Goal: Navigation & Orientation: Find specific page/section

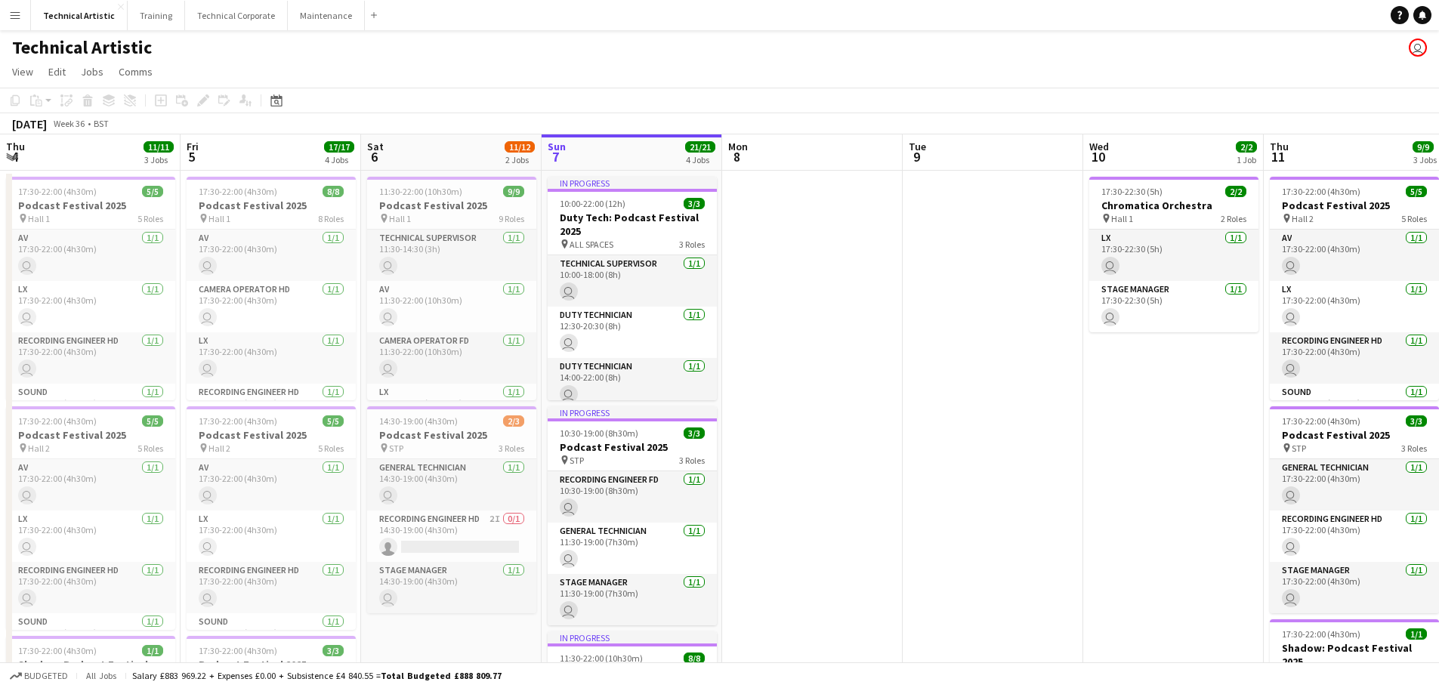
scroll to position [0, 361]
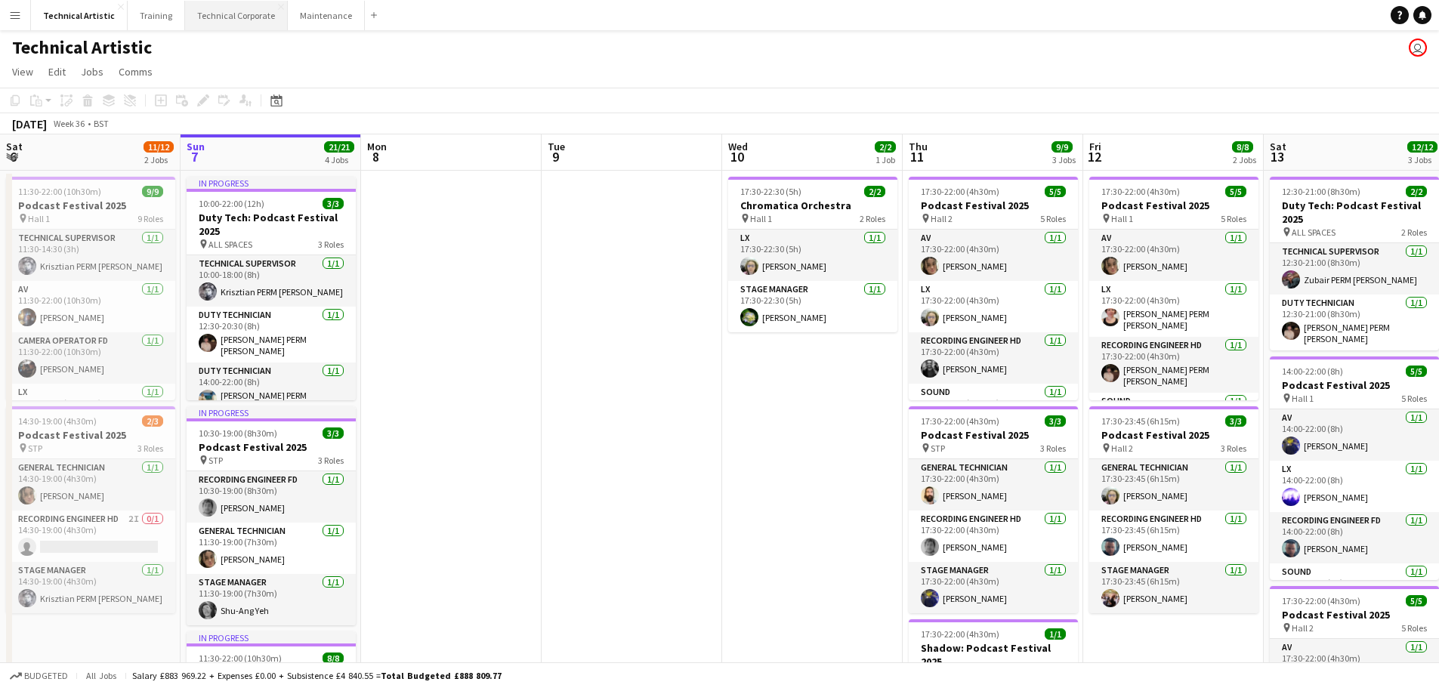
click at [215, 3] on button "Technical Corporate Close" at bounding box center [236, 15] width 103 height 29
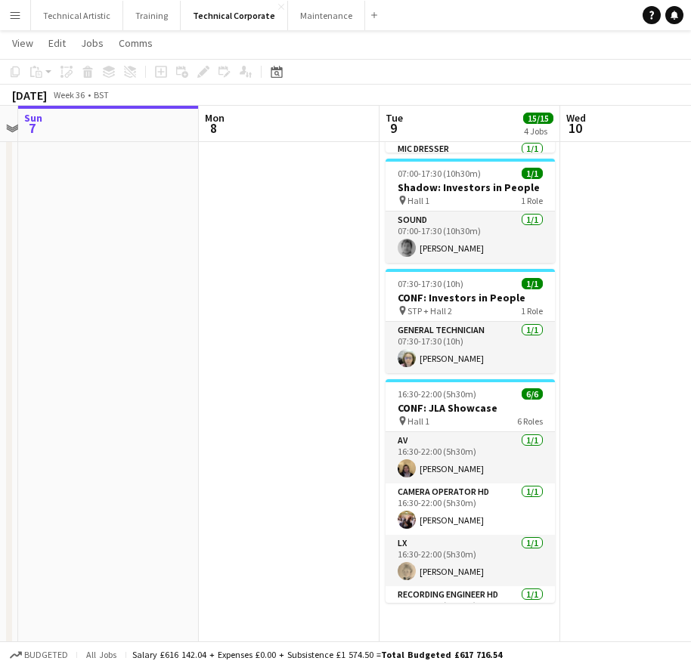
scroll to position [0, 526]
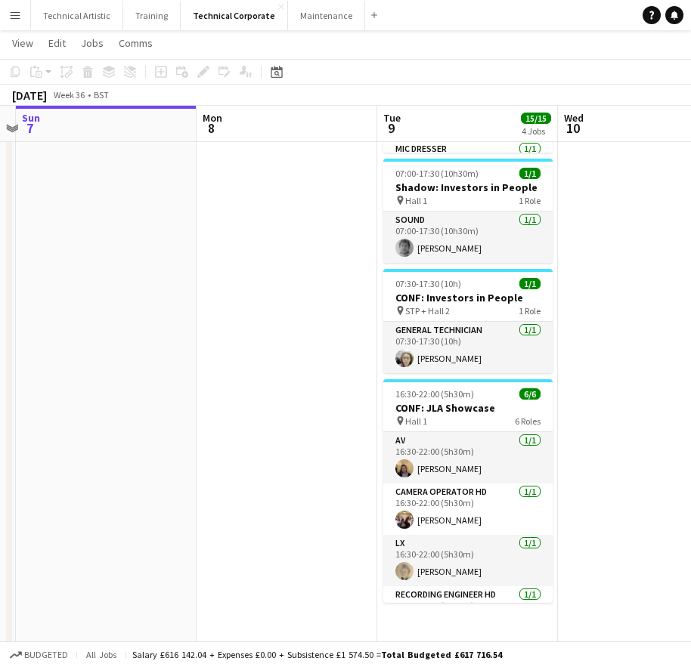
drag, startPoint x: 432, startPoint y: 359, endPoint x: 267, endPoint y: 367, distance: 164.9
click at [267, 367] on app-calendar-viewport "Thu 4 Fri 5 Sat 6 Sun 7 Mon 8 Tue 9 15/15 4 Jobs Wed 10 1/1 1 Job Thu 11 1/1 1 …" at bounding box center [345, 238] width 691 height 850
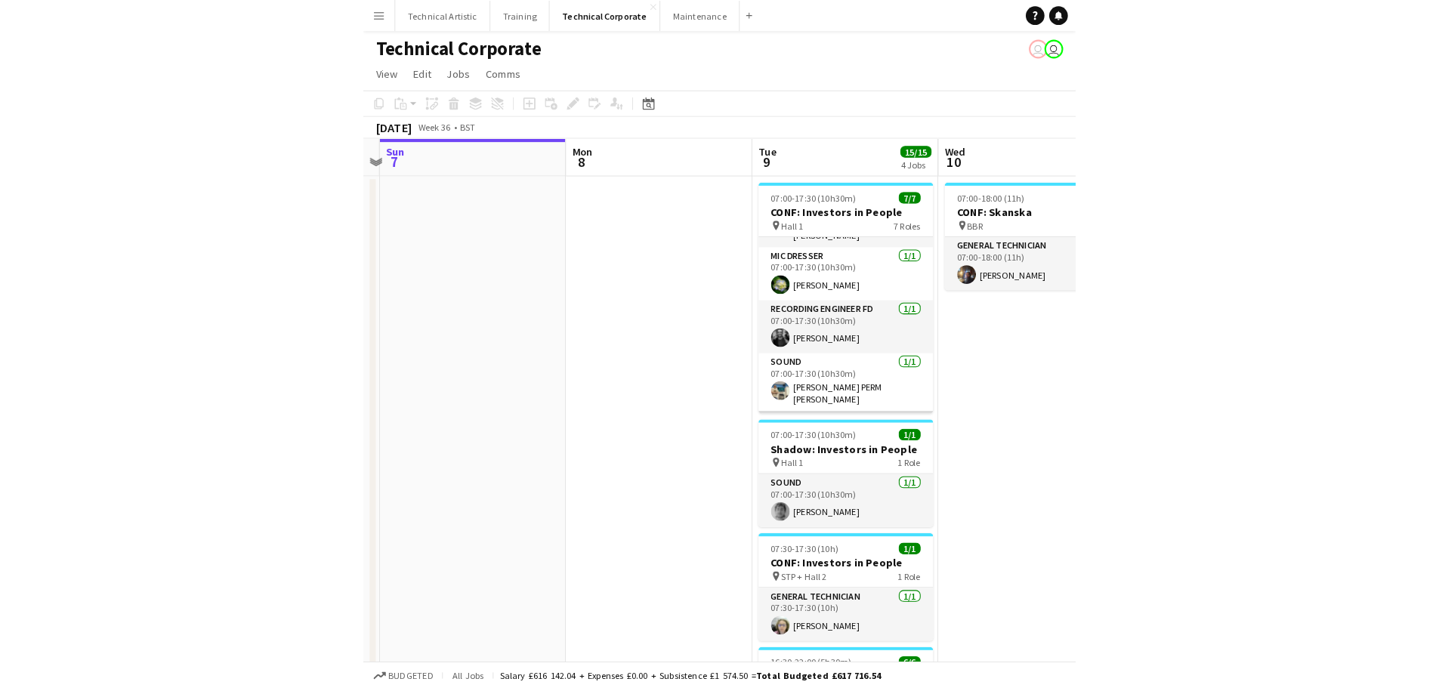
scroll to position [113, 0]
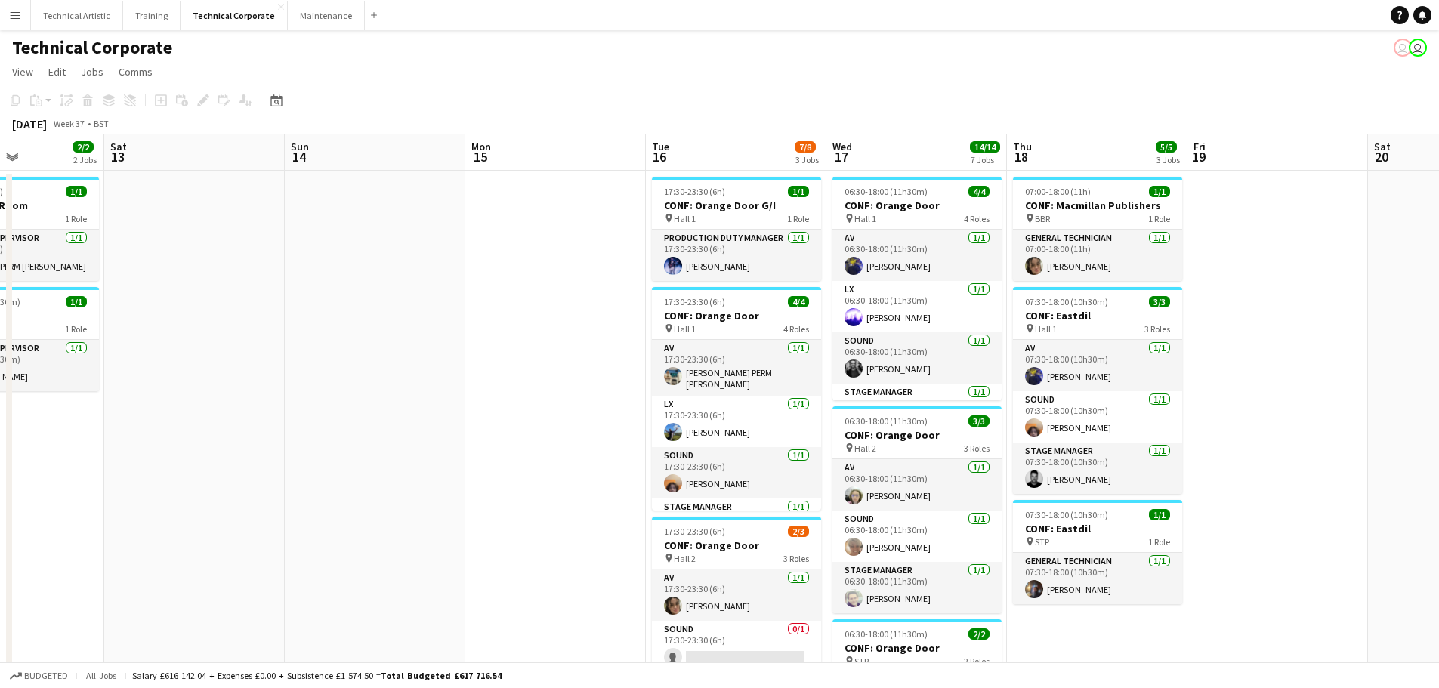
drag, startPoint x: 1377, startPoint y: 503, endPoint x: 383, endPoint y: 467, distance: 994.2
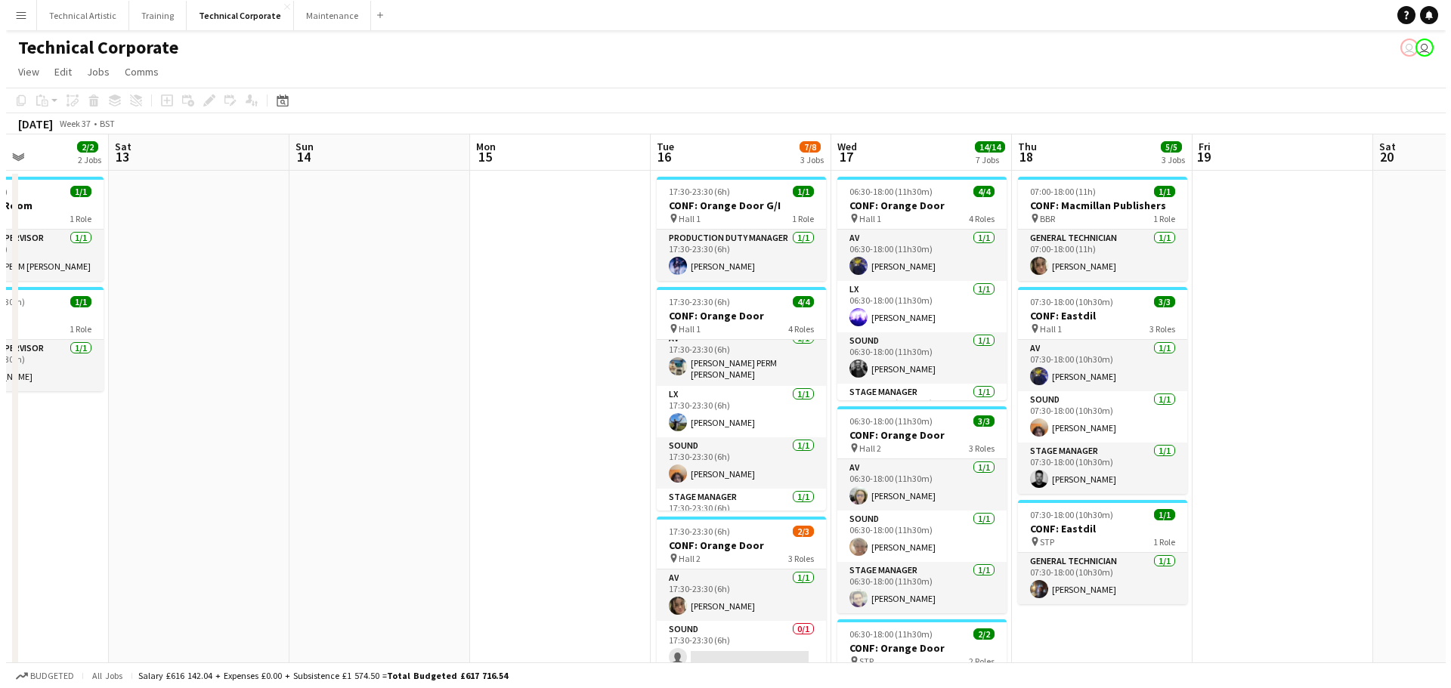
scroll to position [0, 0]
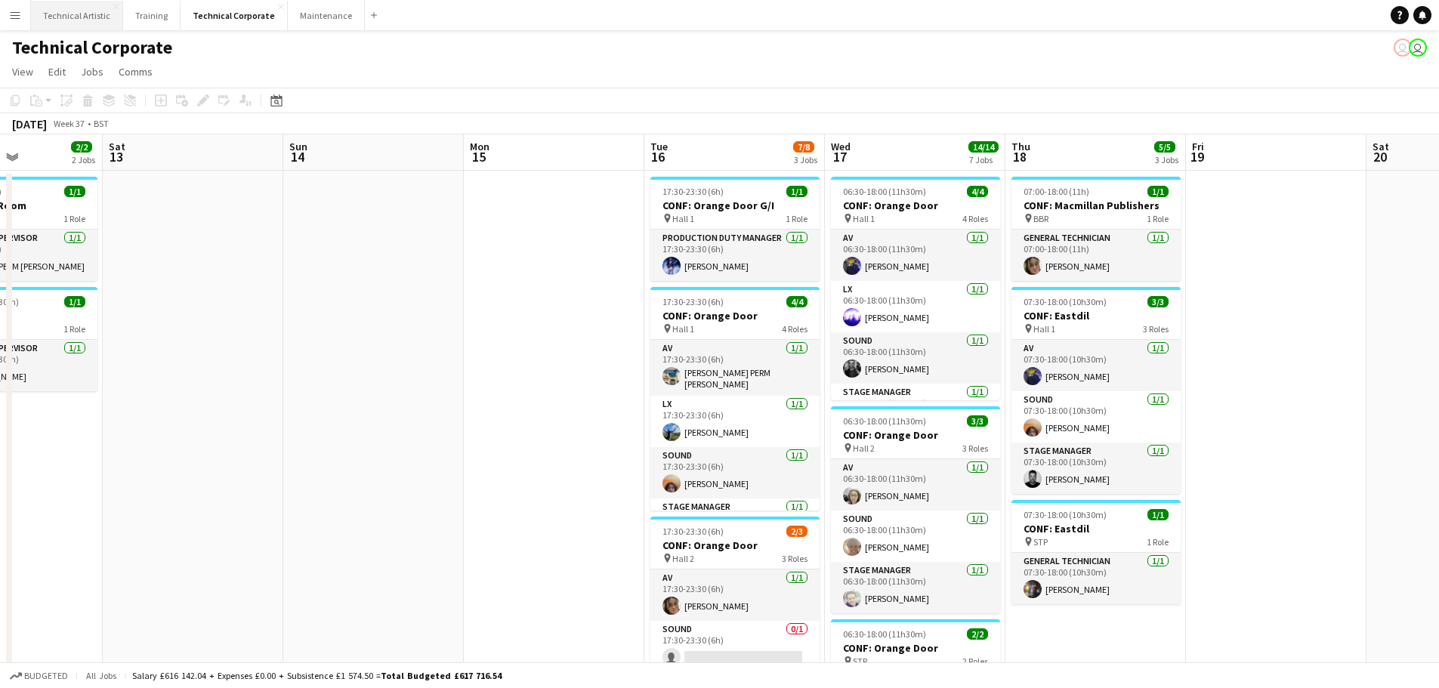
click at [87, 14] on button "Technical Artistic Close" at bounding box center [77, 15] width 92 height 29
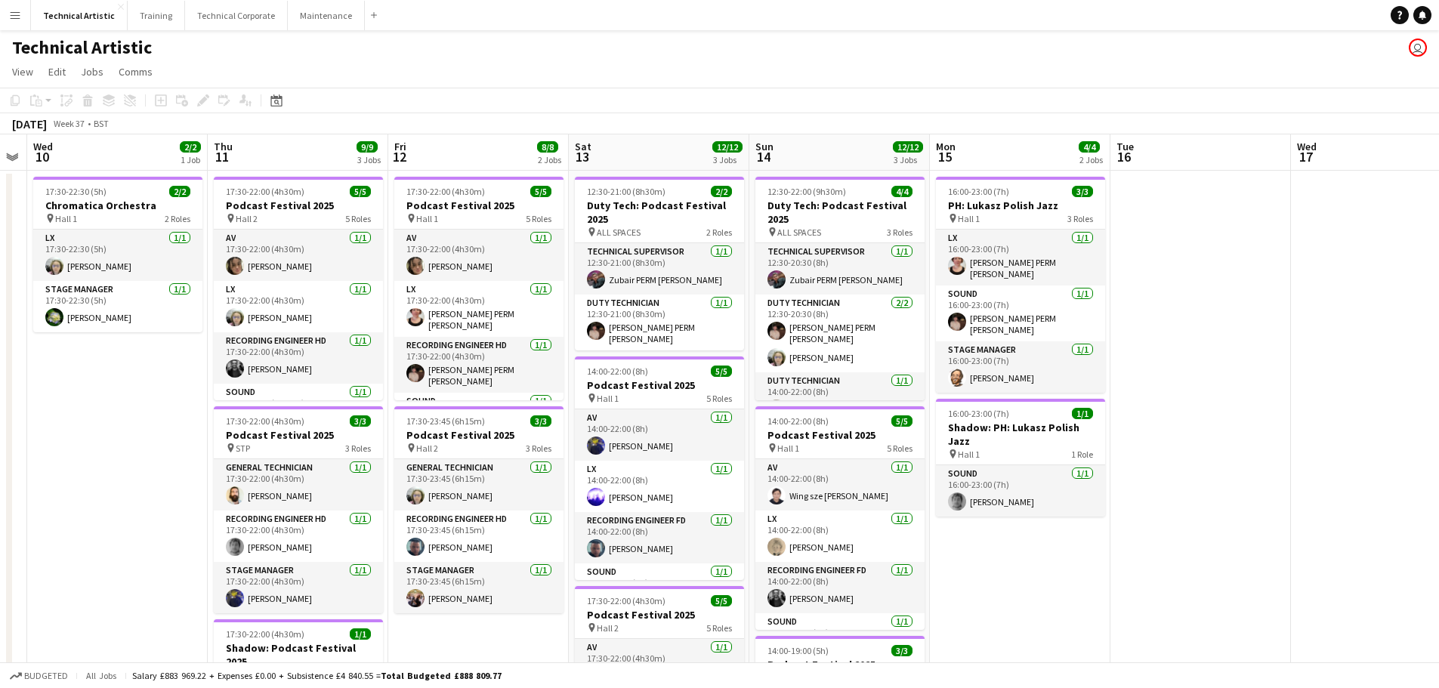
scroll to position [0, 516]
drag, startPoint x: 777, startPoint y: 488, endPoint x: 105, endPoint y: 396, distance: 678.7
click at [100, 410] on app-calendar-viewport "Sun 7 21/21 4 Jobs Mon 8 Tue 9 Wed 10 2/2 1 Job Thu 11 9/9 3 Jobs Fri 12 8/8 2 …" at bounding box center [719, 626] width 1439 height 985
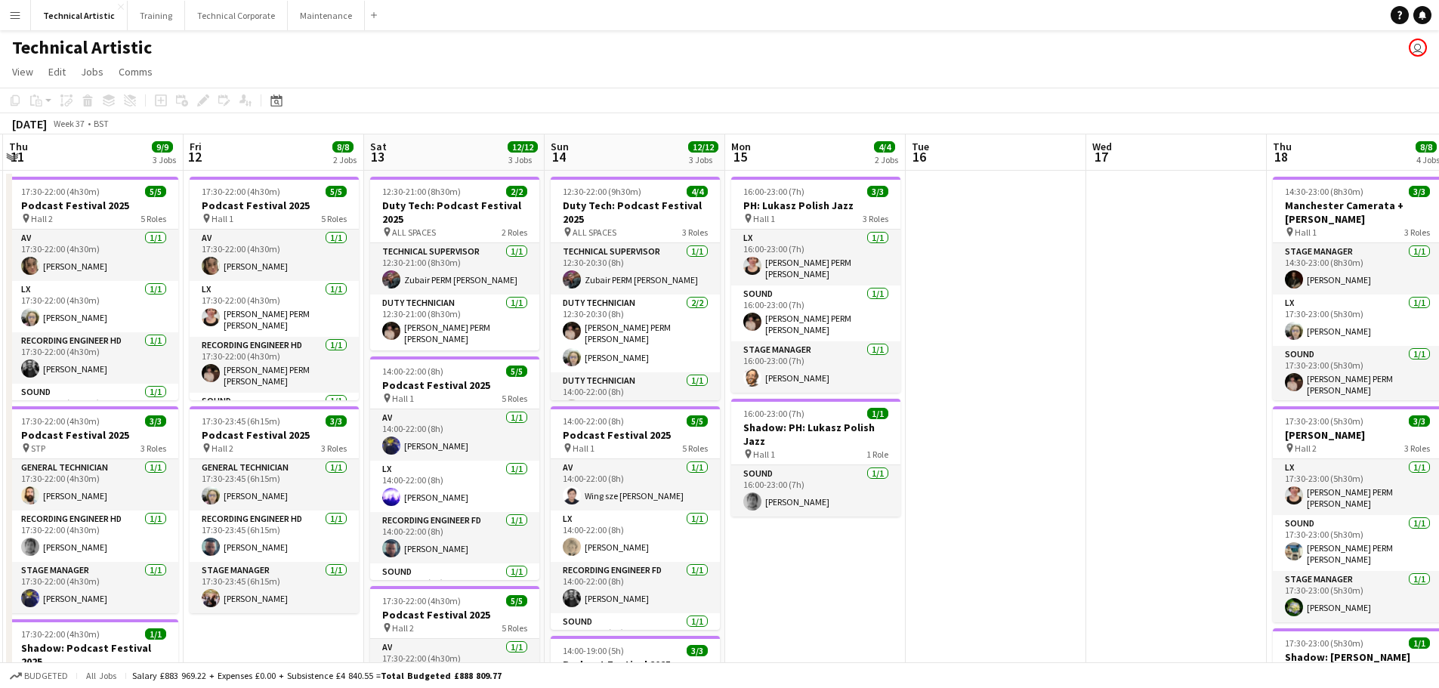
drag, startPoint x: 1261, startPoint y: 361, endPoint x: 1053, endPoint y: 369, distance: 207.9
click at [1053, 369] on app-calendar-viewport "Mon 8 Tue 9 Wed 10 2/2 1 Job Thu 11 9/9 3 Jobs Fri 12 8/8 2 Jobs Sat 13 12/12 3…" at bounding box center [719, 626] width 1439 height 985
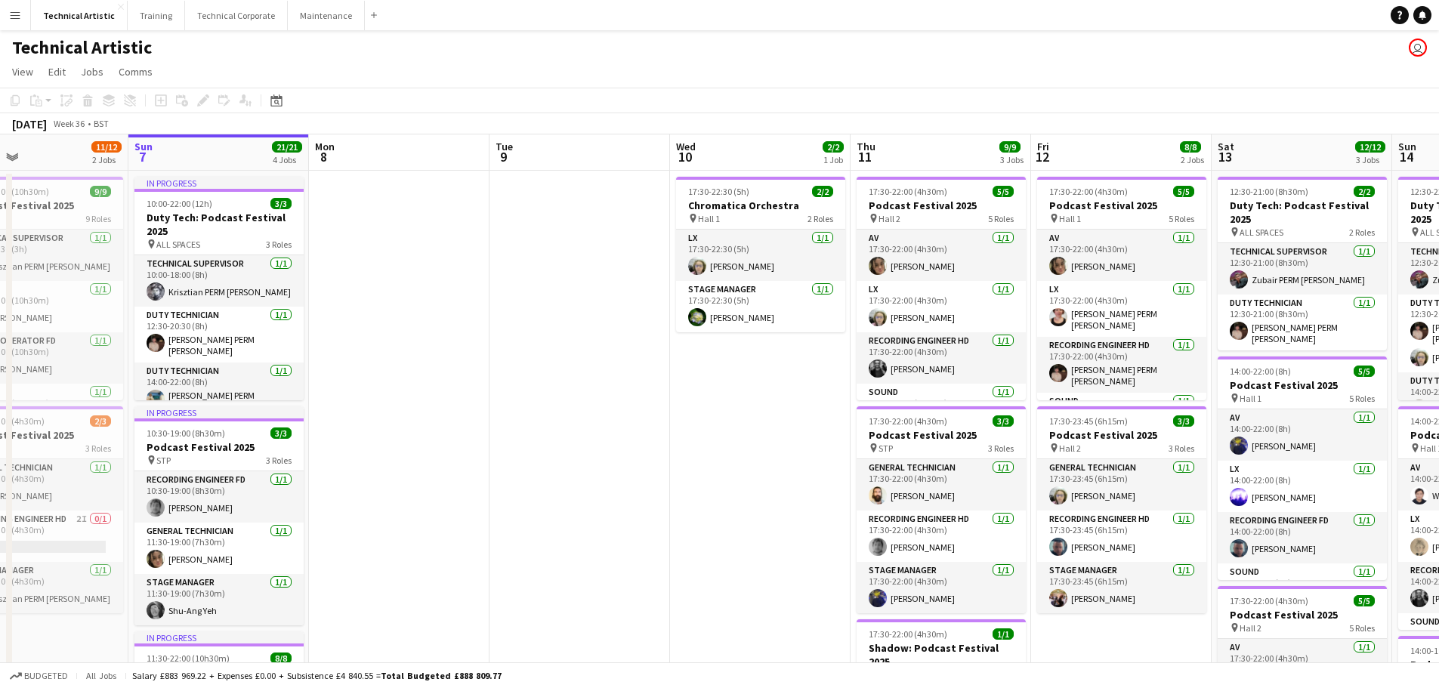
scroll to position [0, 391]
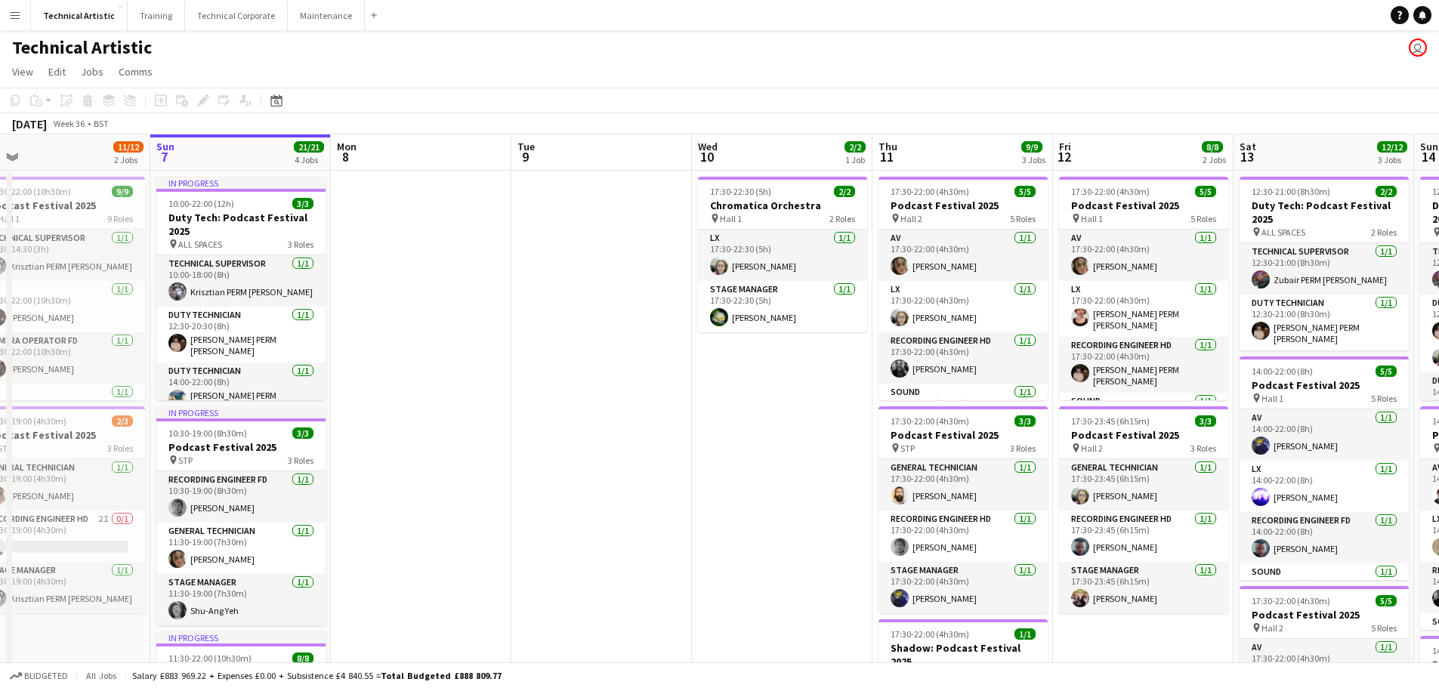
drag, startPoint x: 422, startPoint y: 153, endPoint x: 1445, endPoint y: 79, distance: 1025.8
click at [1439, 79] on html "Menu Boards Boards Boards All jobs Status Workforce Workforce My Workforce Recr…" at bounding box center [719, 572] width 1439 height 1145
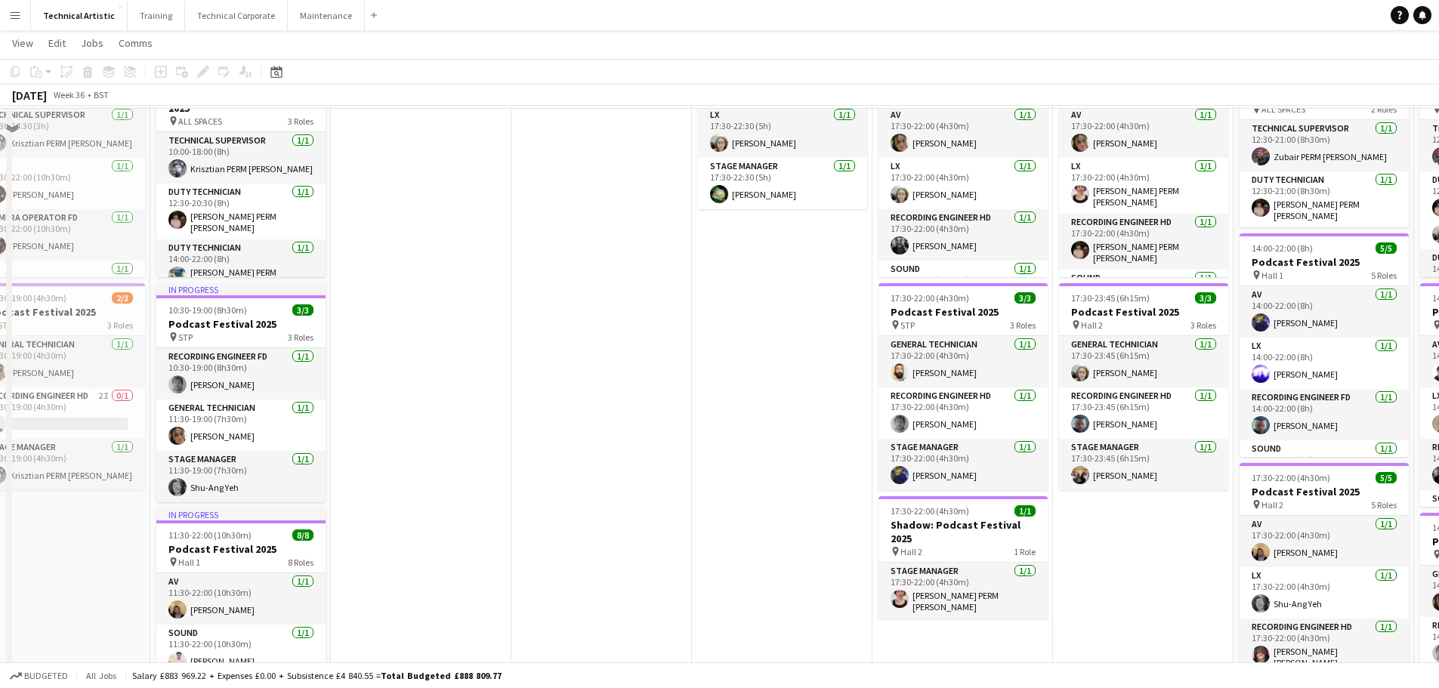
scroll to position [151, 0]
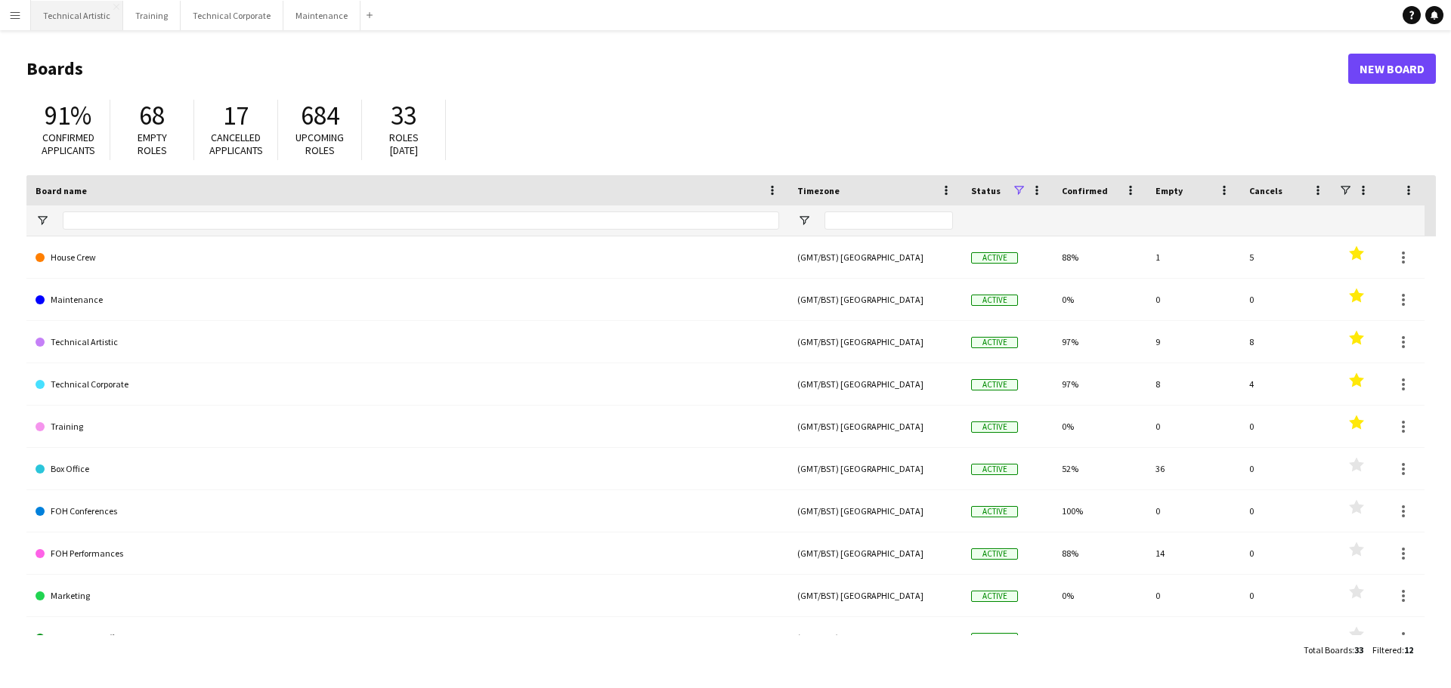
drag, startPoint x: 77, startPoint y: 16, endPoint x: 89, endPoint y: 22, distance: 13.5
click at [78, 16] on button "Technical Artistic Close" at bounding box center [77, 15] width 92 height 29
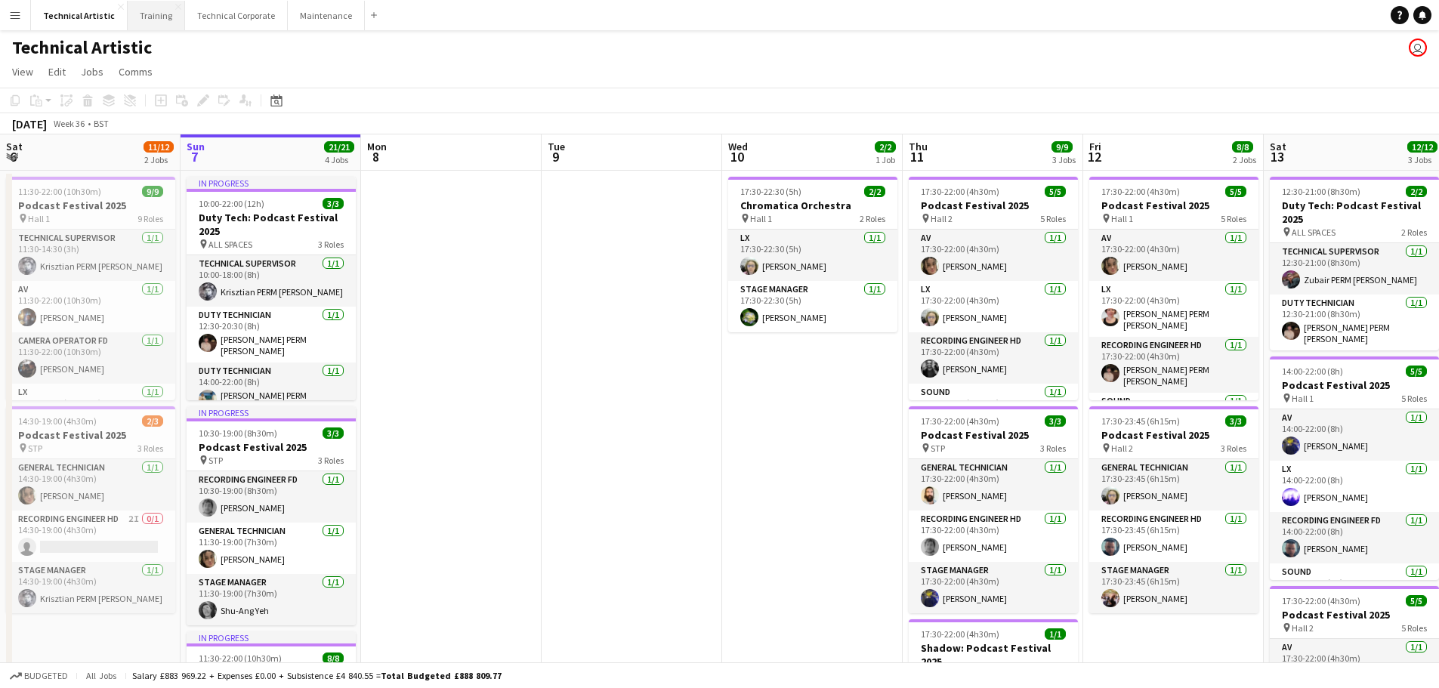
click at [152, 20] on button "Training Close" at bounding box center [156, 15] width 57 height 29
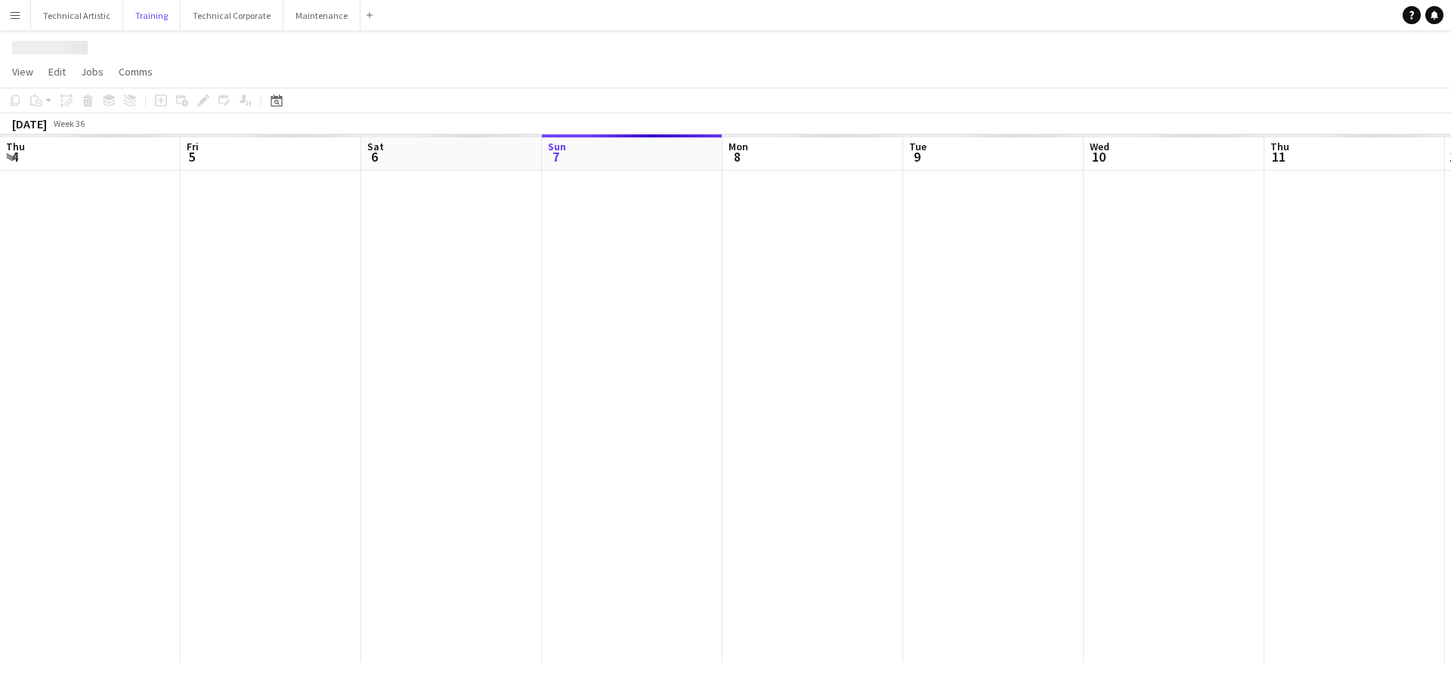
scroll to position [0, 361]
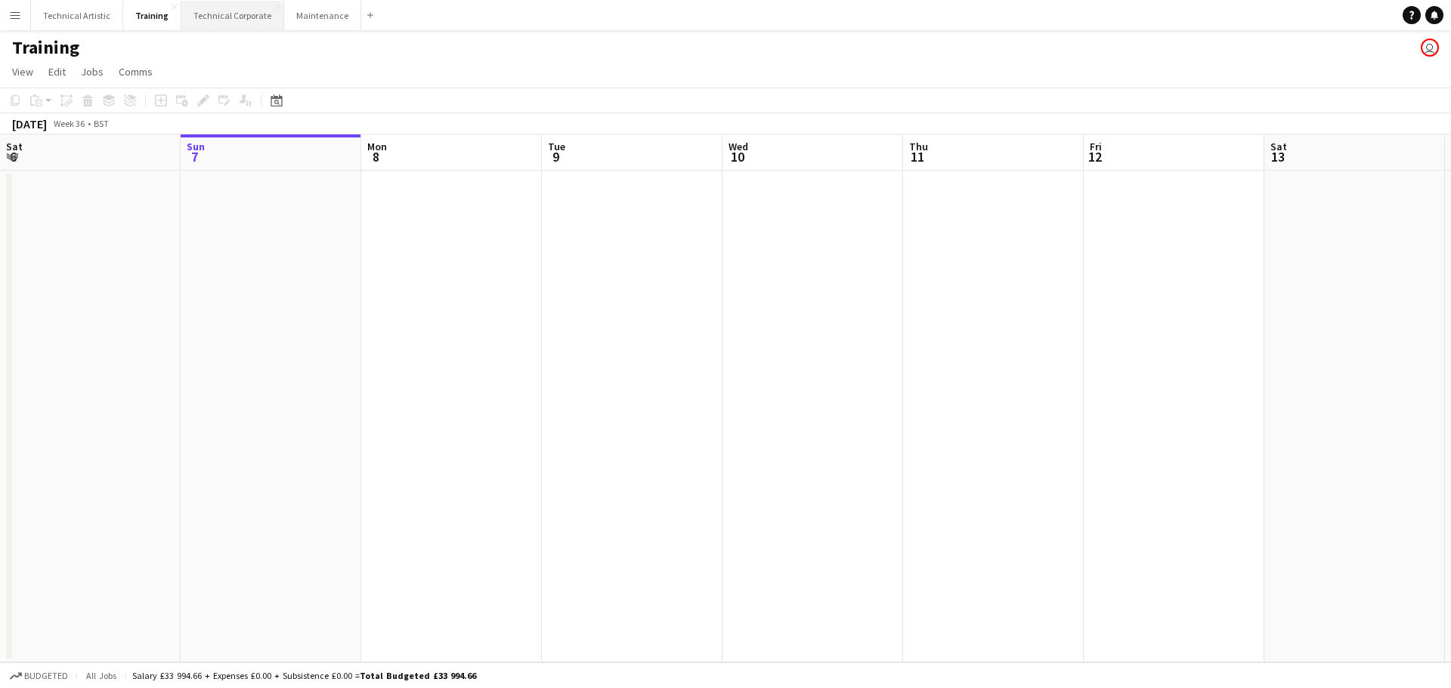
click at [218, 14] on button "Technical Corporate Close" at bounding box center [232, 15] width 103 height 29
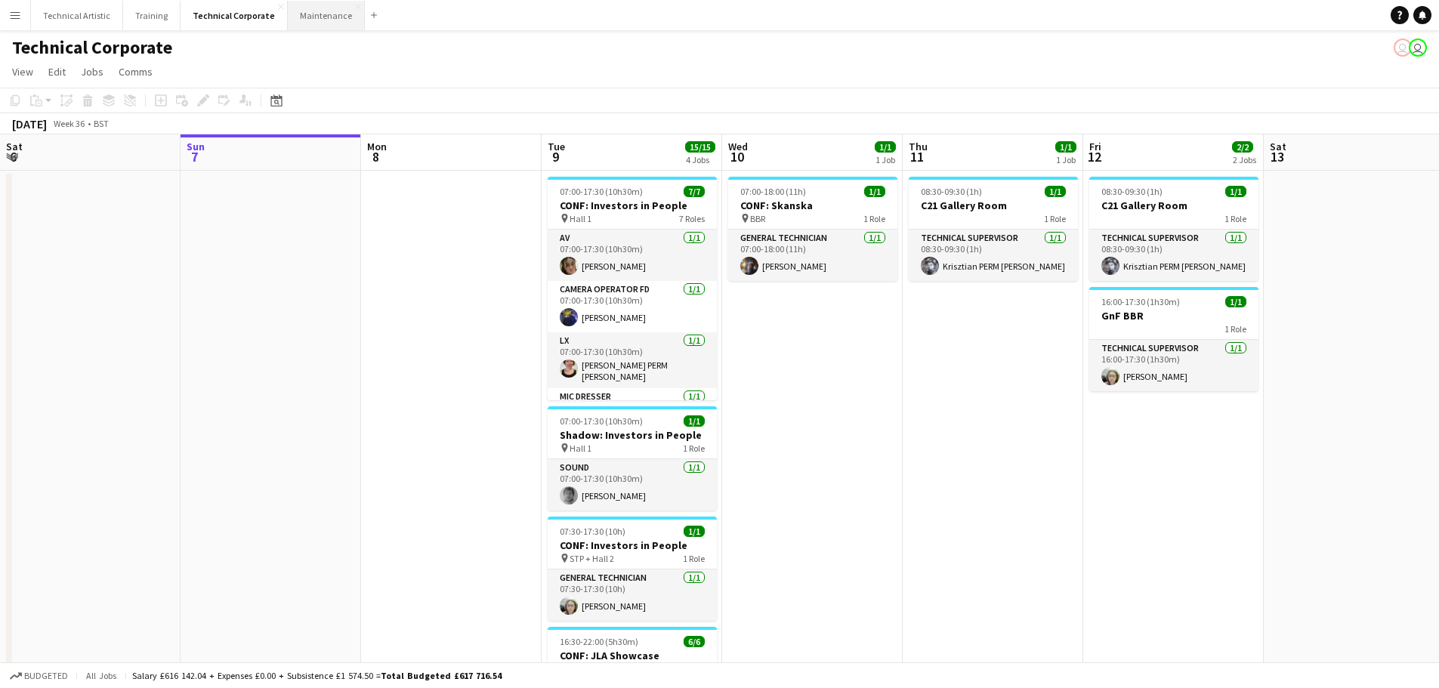
click at [335, 22] on button "Maintenance Close" at bounding box center [326, 15] width 77 height 29
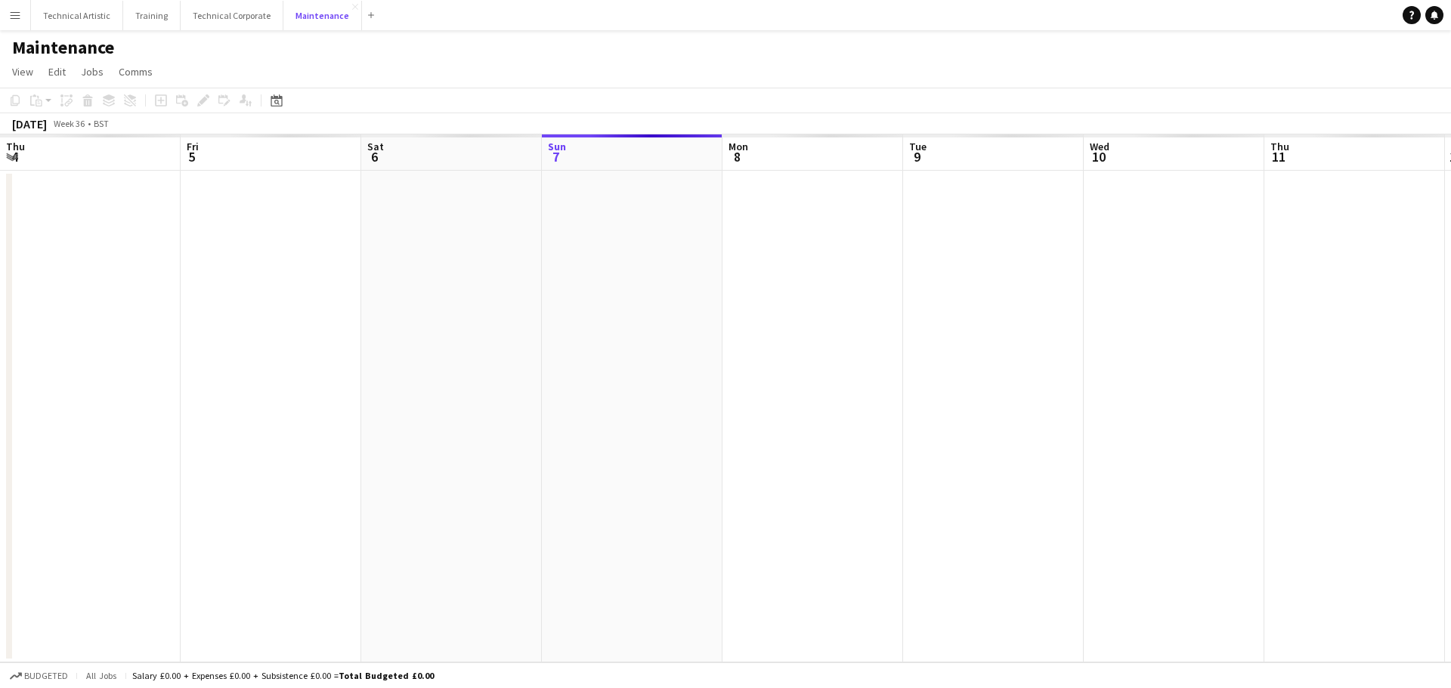
scroll to position [0, 361]
